Goal: Information Seeking & Learning: Learn about a topic

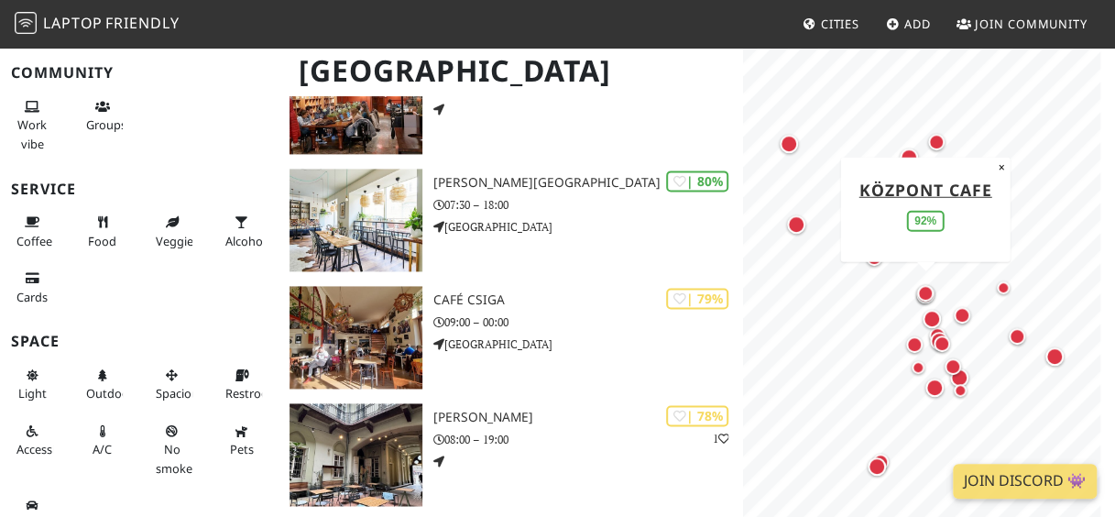
scroll to position [1147, 0]
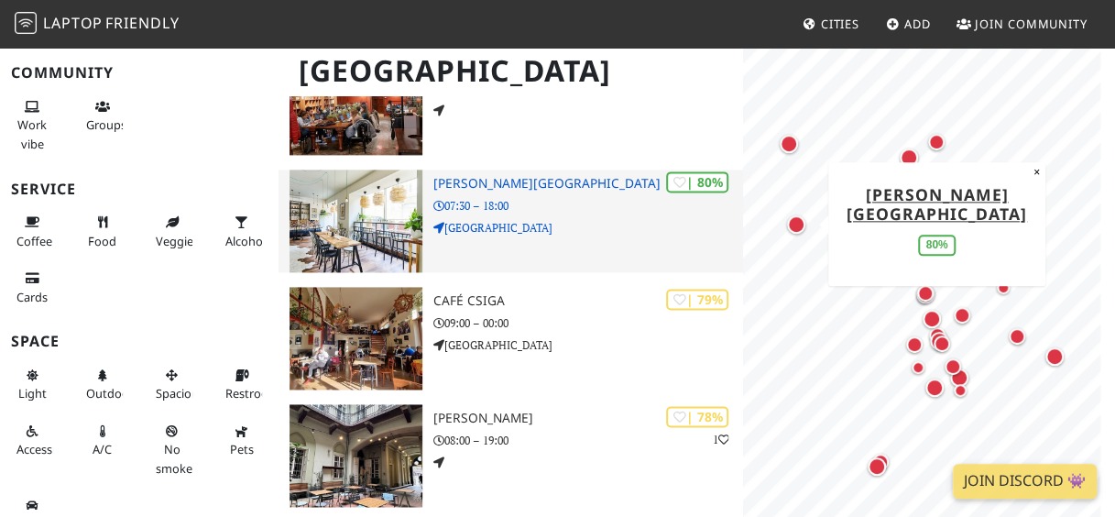
click at [329, 215] on img at bounding box center [355, 220] width 133 height 103
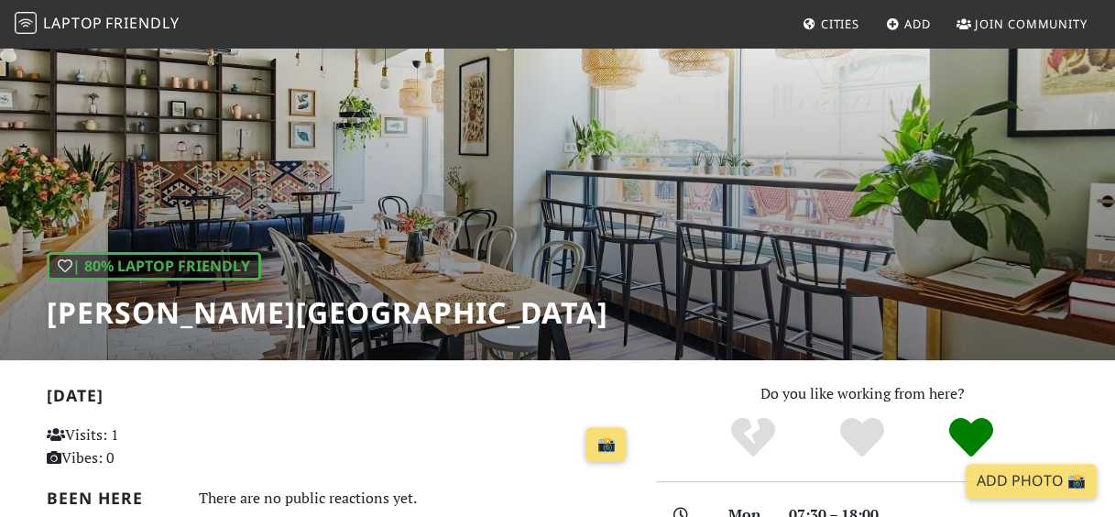
scroll to position [78, 0]
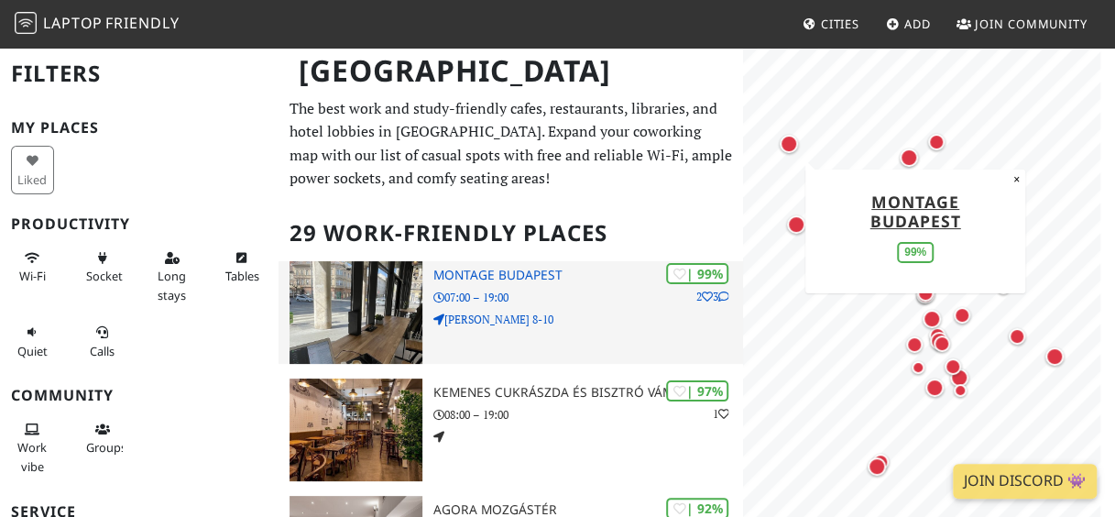
click at [358, 300] on img at bounding box center [355, 312] width 133 height 103
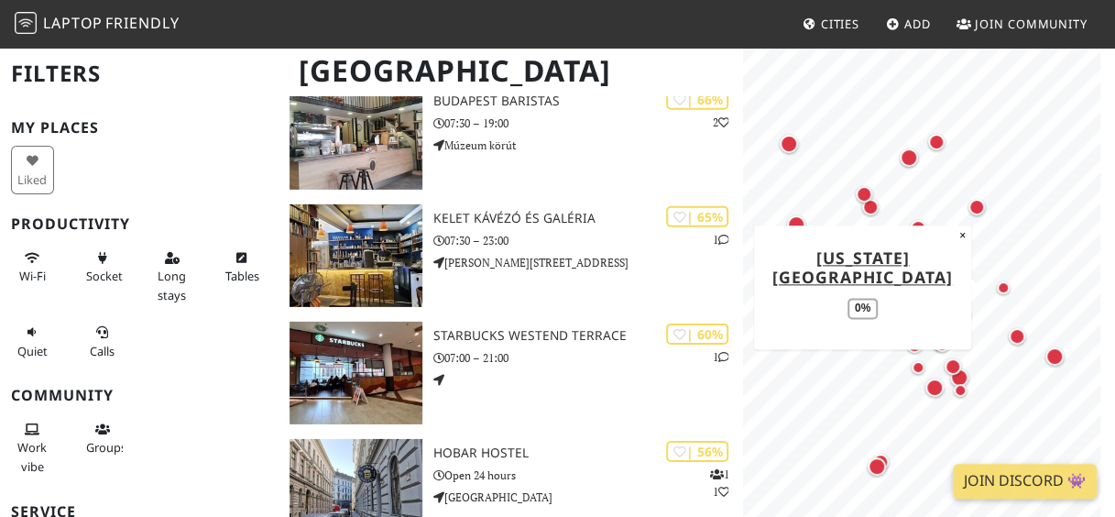
scroll to position [2560, 0]
